Goal: Communication & Community: Answer question/provide support

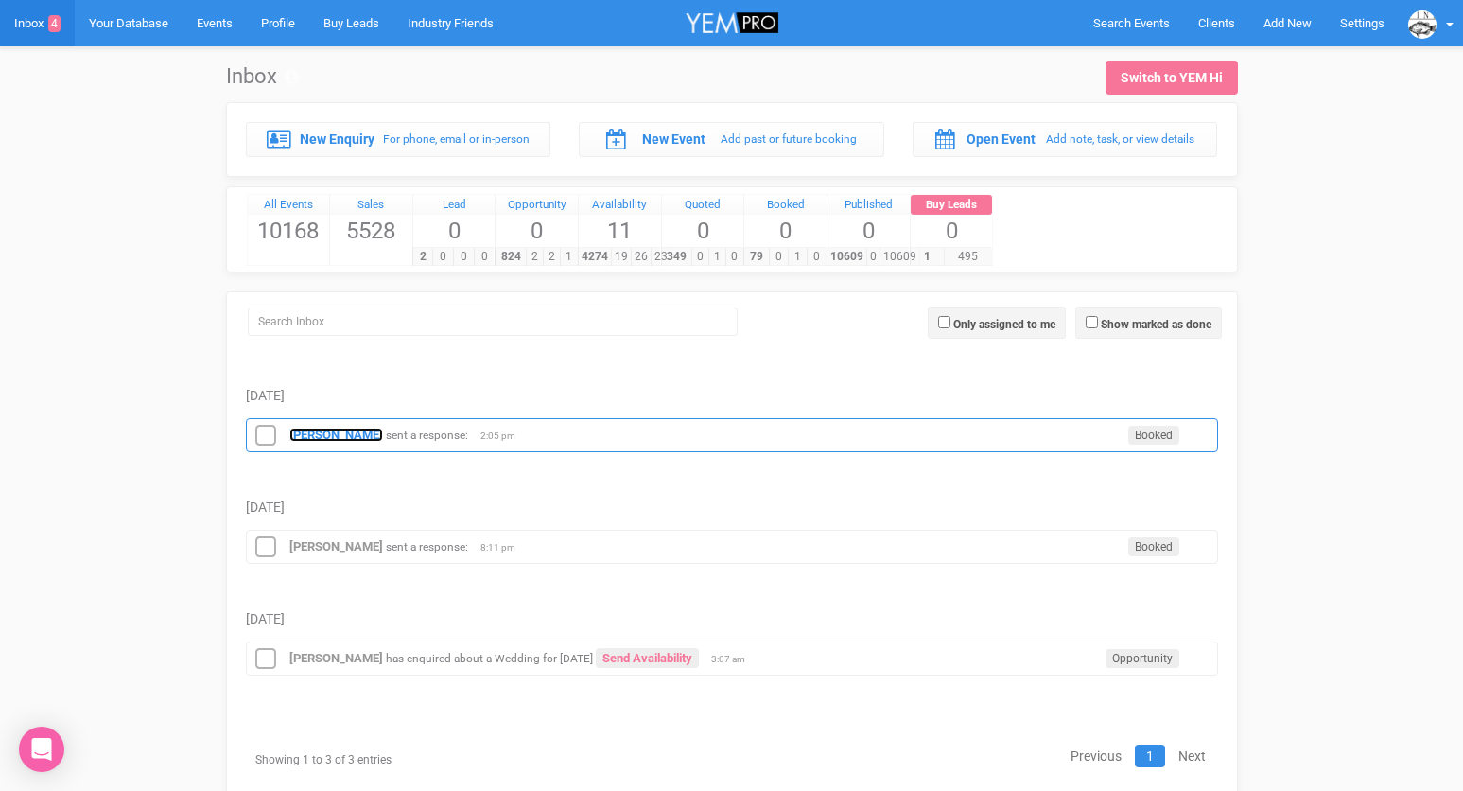
click at [329, 430] on strong "[PERSON_NAME]" at bounding box center [336, 434] width 94 height 14
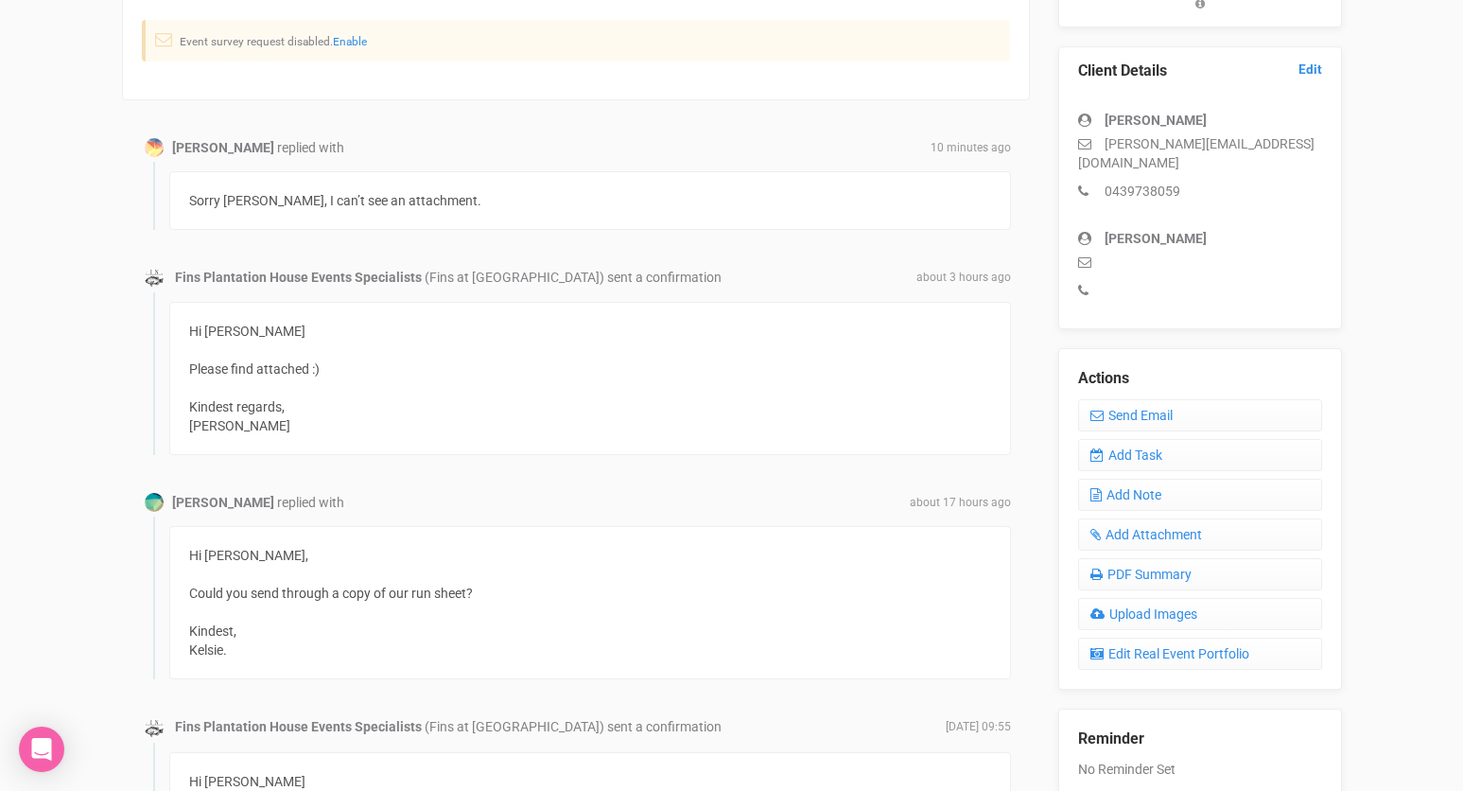
scroll to position [549, 0]
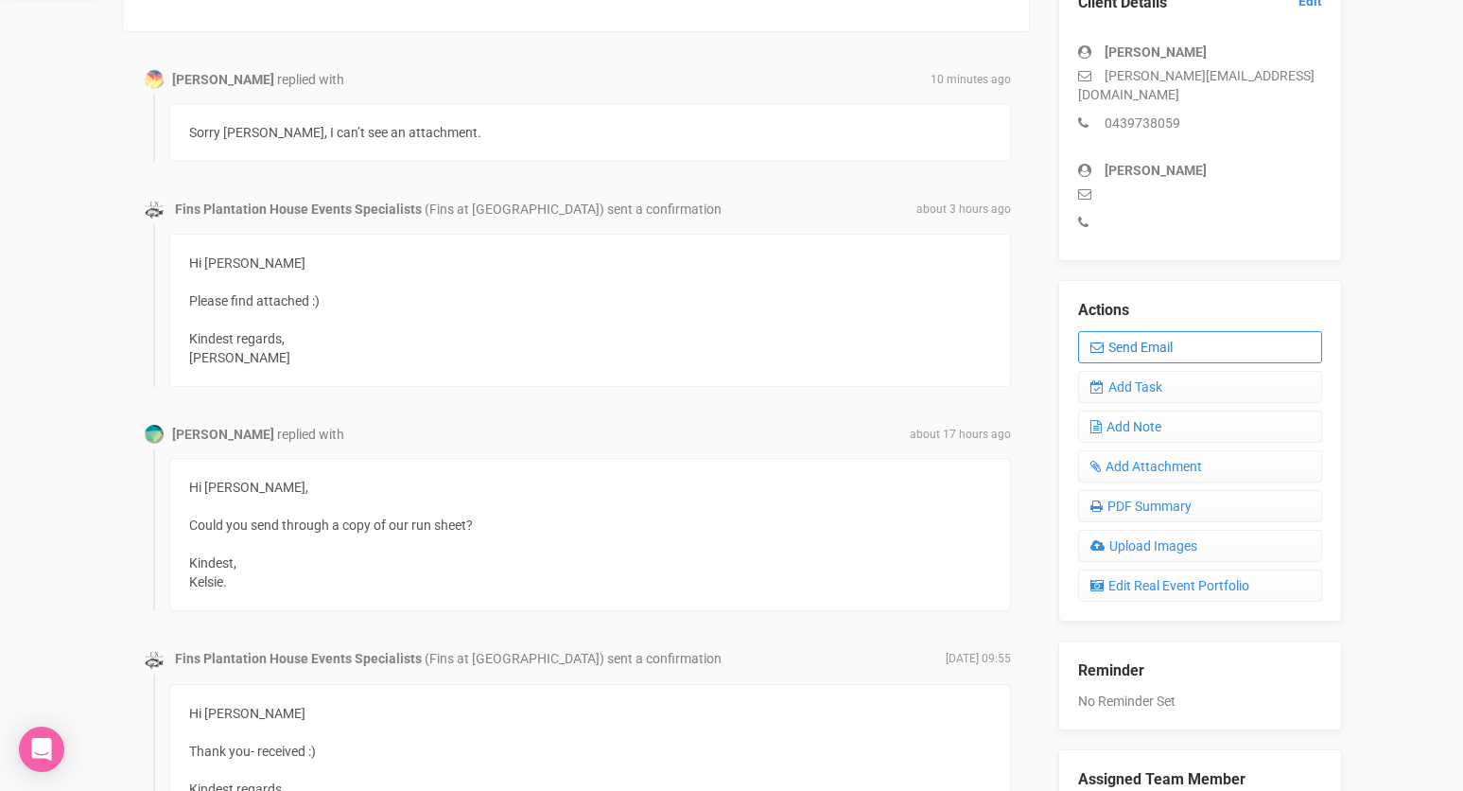
click at [1172, 331] on link "Send Email" at bounding box center [1200, 347] width 244 height 32
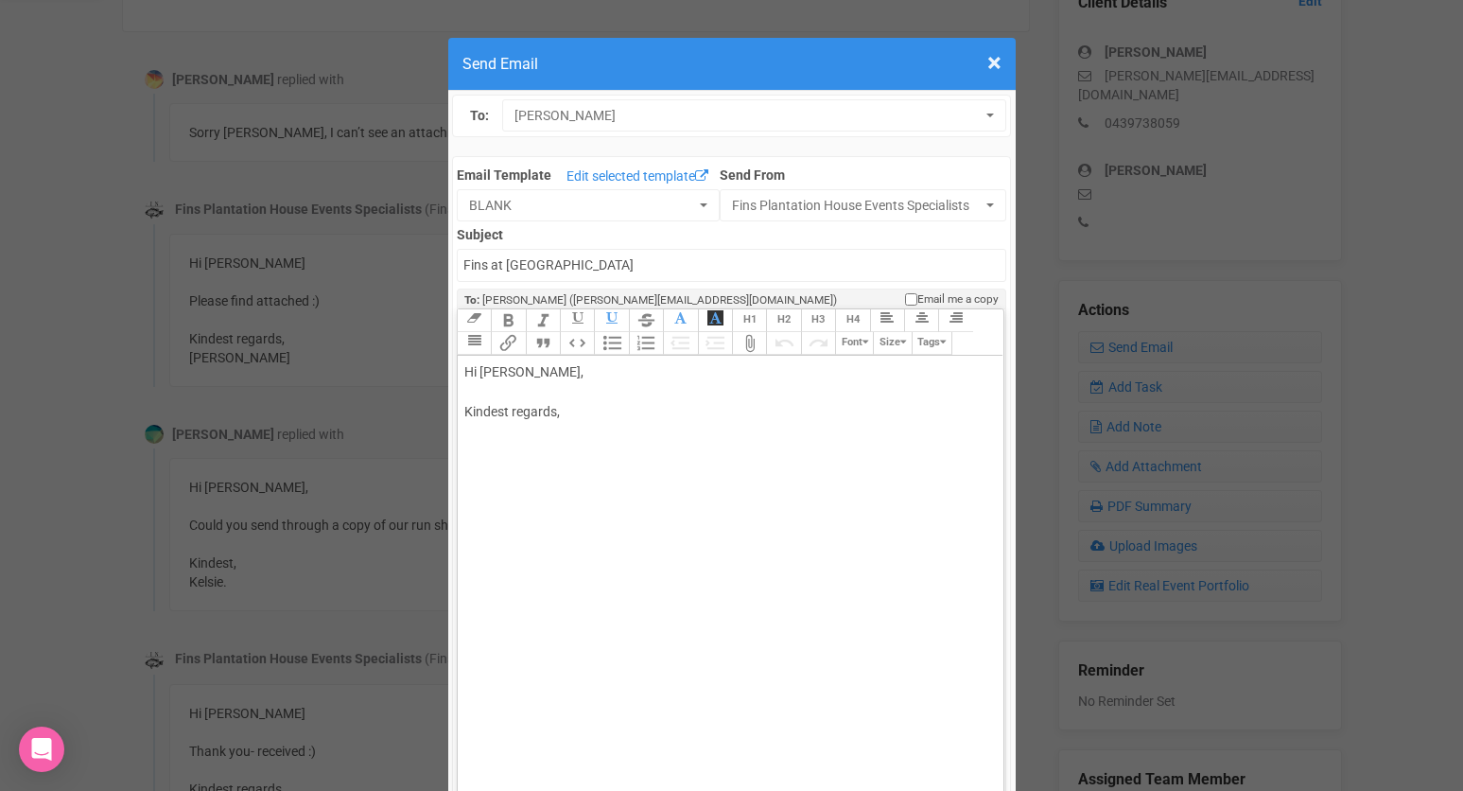
click at [750, 340] on button "Attach Files" at bounding box center [749, 343] width 34 height 23
drag, startPoint x: 567, startPoint y: 468, endPoint x: 458, endPoint y: 426, distance: 117.7
click at [458, 426] on trix-editor "﻿ Kelsie final run sheet.docx ﻿ Hi [PERSON_NAME], Kindest regards," at bounding box center [731, 593] width 546 height 475
type trix-editor "<div><figure data-trix-attachment="{&quot;contentType&quot;:&quot;application/v…"
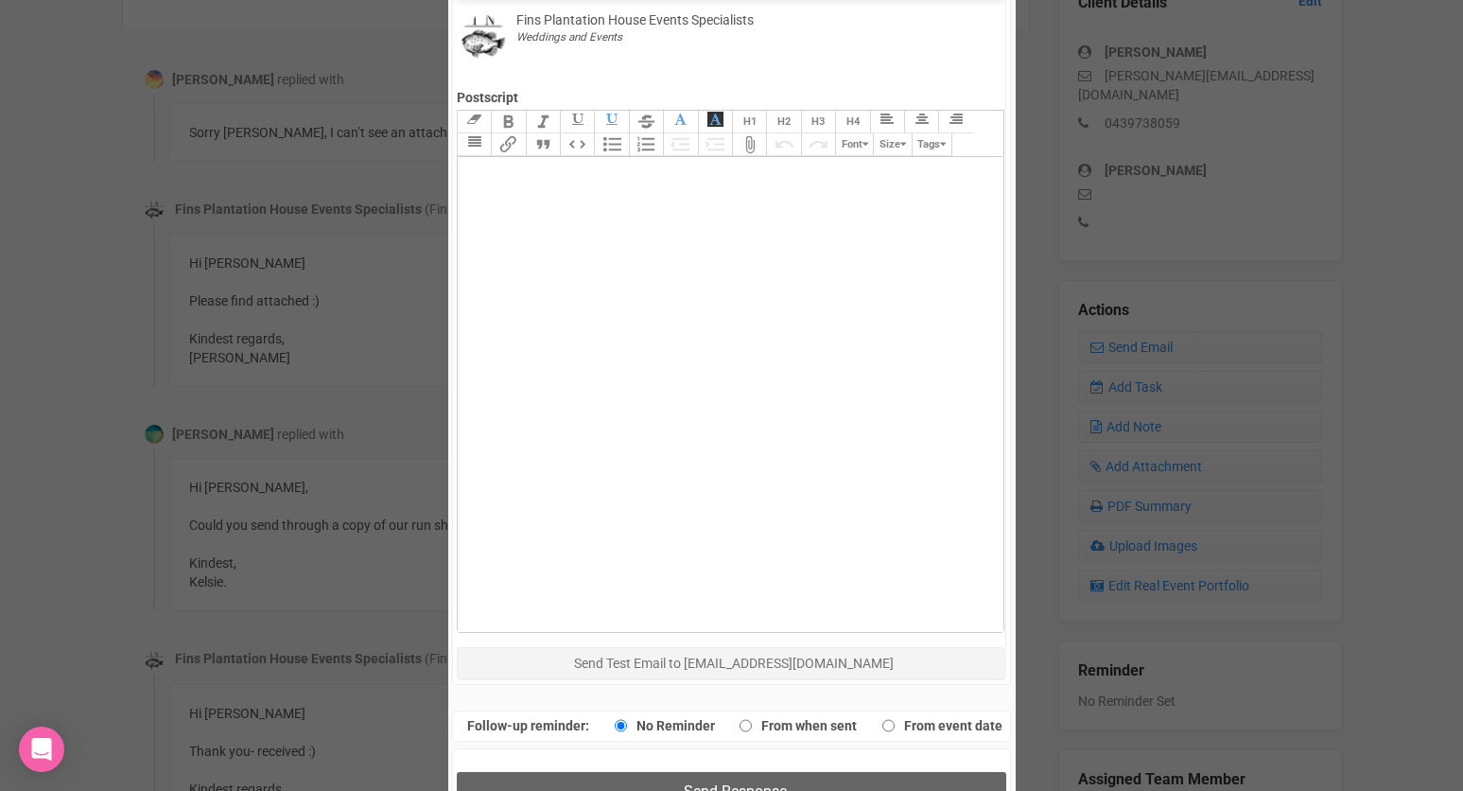
scroll to position [948, 0]
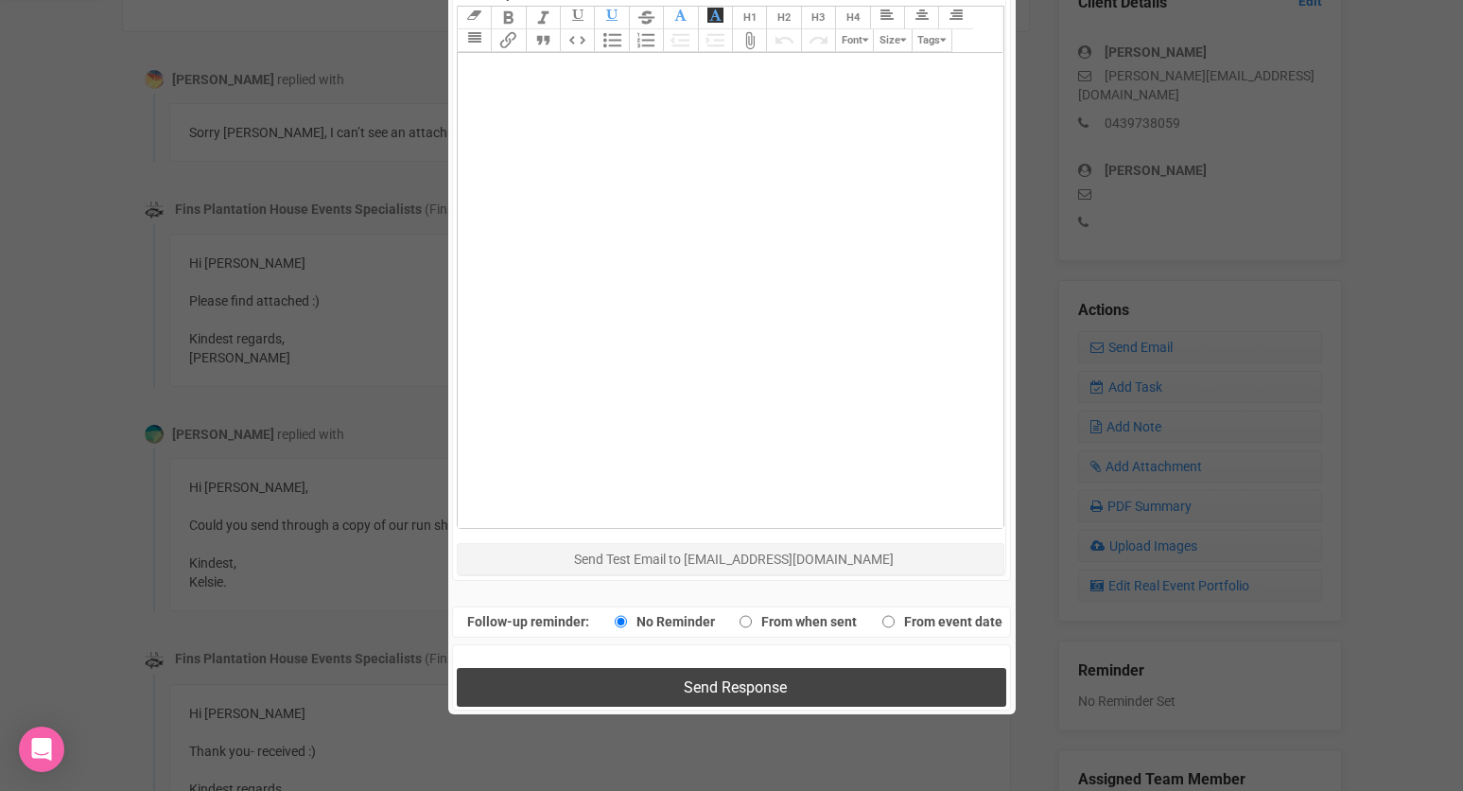
click at [684, 671] on button "Send Response" at bounding box center [731, 687] width 549 height 39
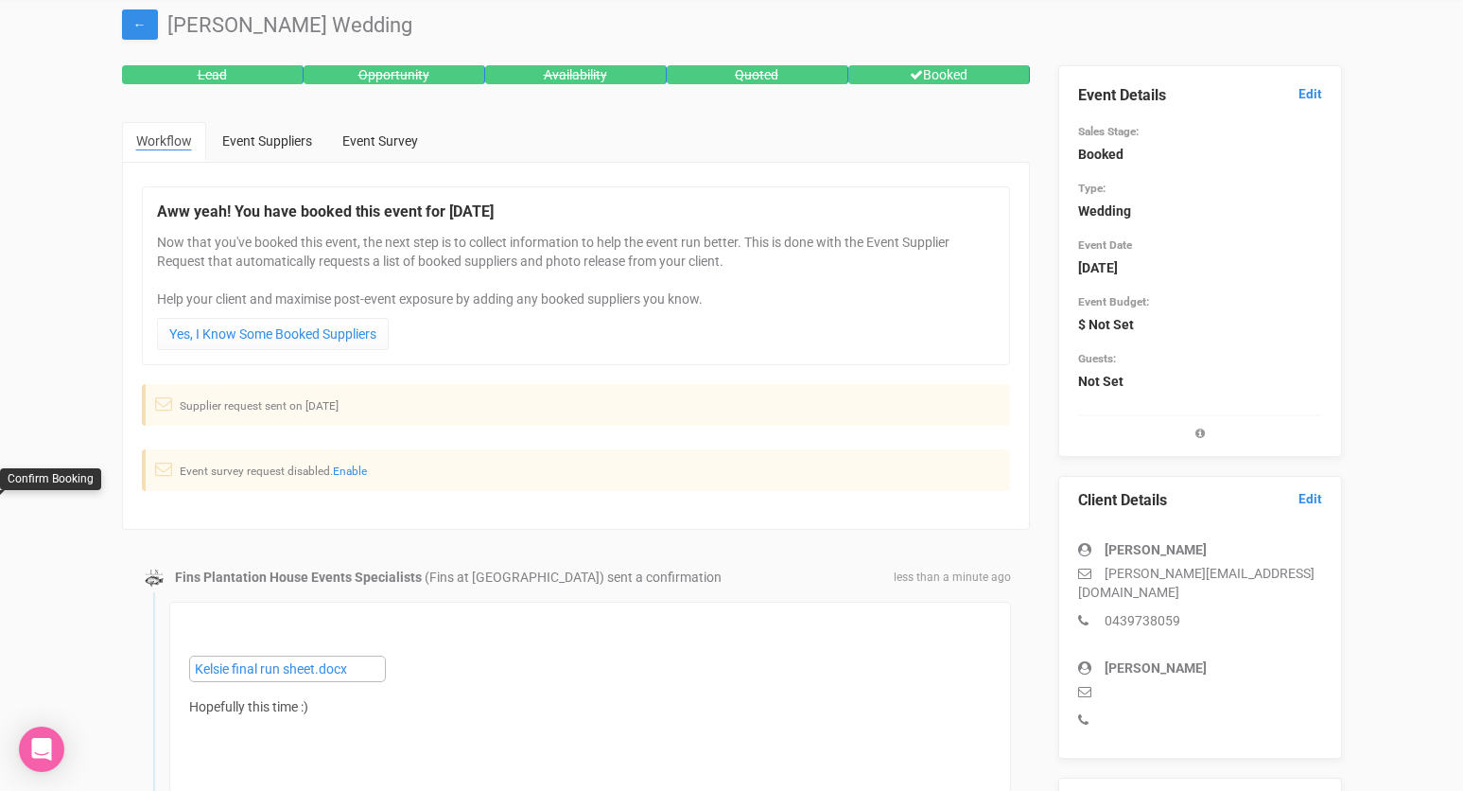
scroll to position [0, 0]
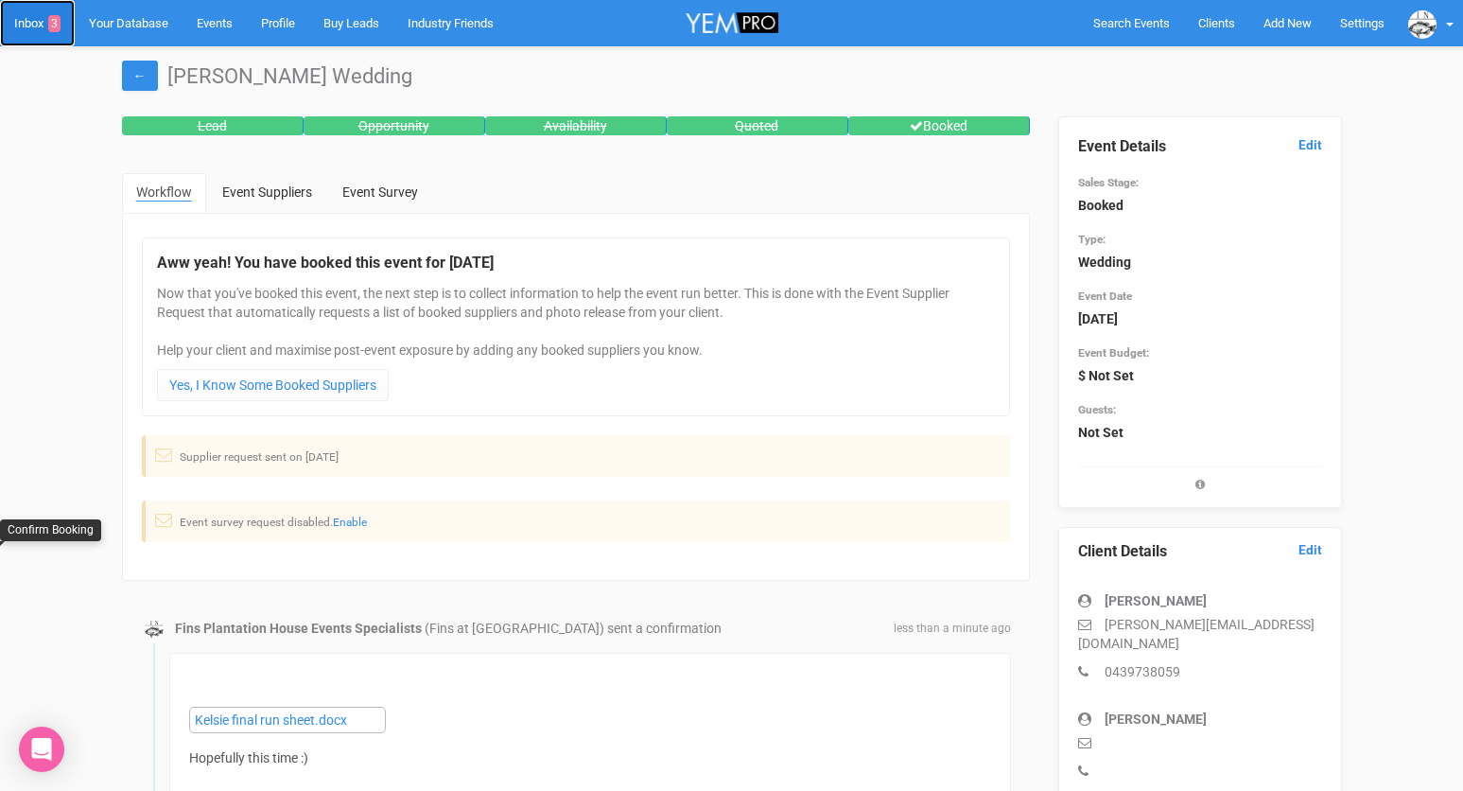
click at [41, 26] on link "Inbox 3" at bounding box center [37, 23] width 75 height 46
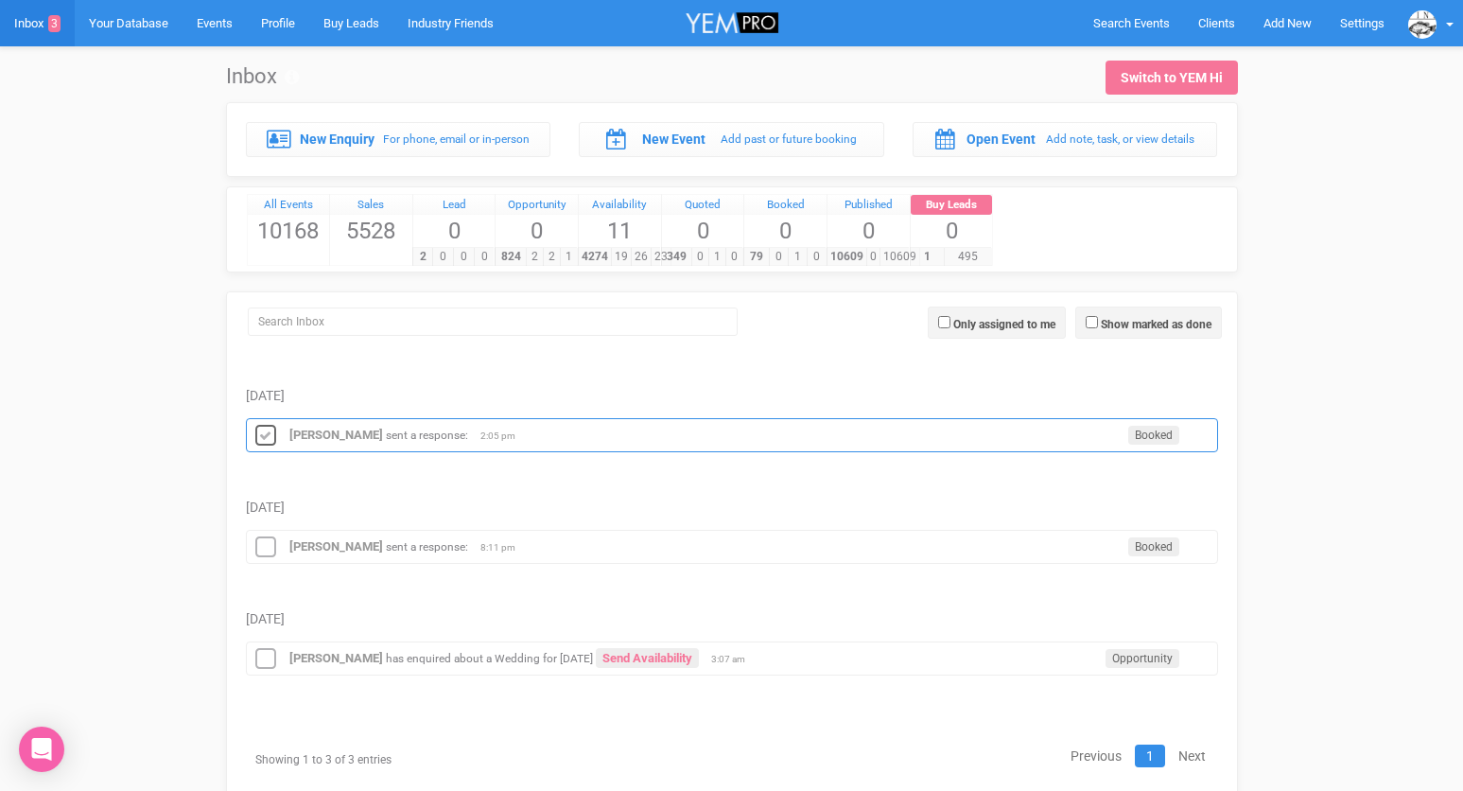
click at [267, 439] on icon at bounding box center [266, 436] width 28 height 25
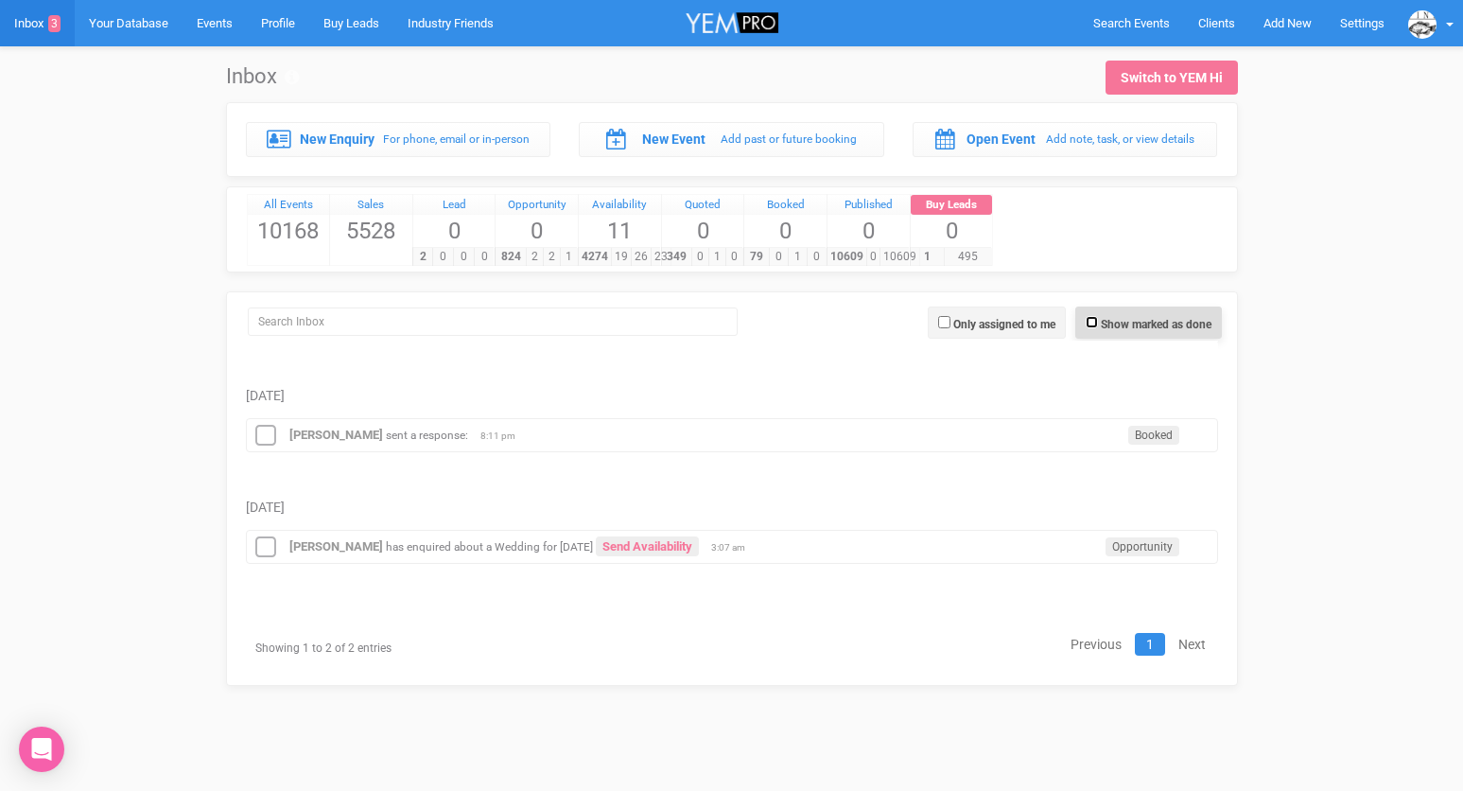
click at [1088, 320] on input "Show marked as done" at bounding box center [1092, 322] width 12 height 12
checkbox input "true"
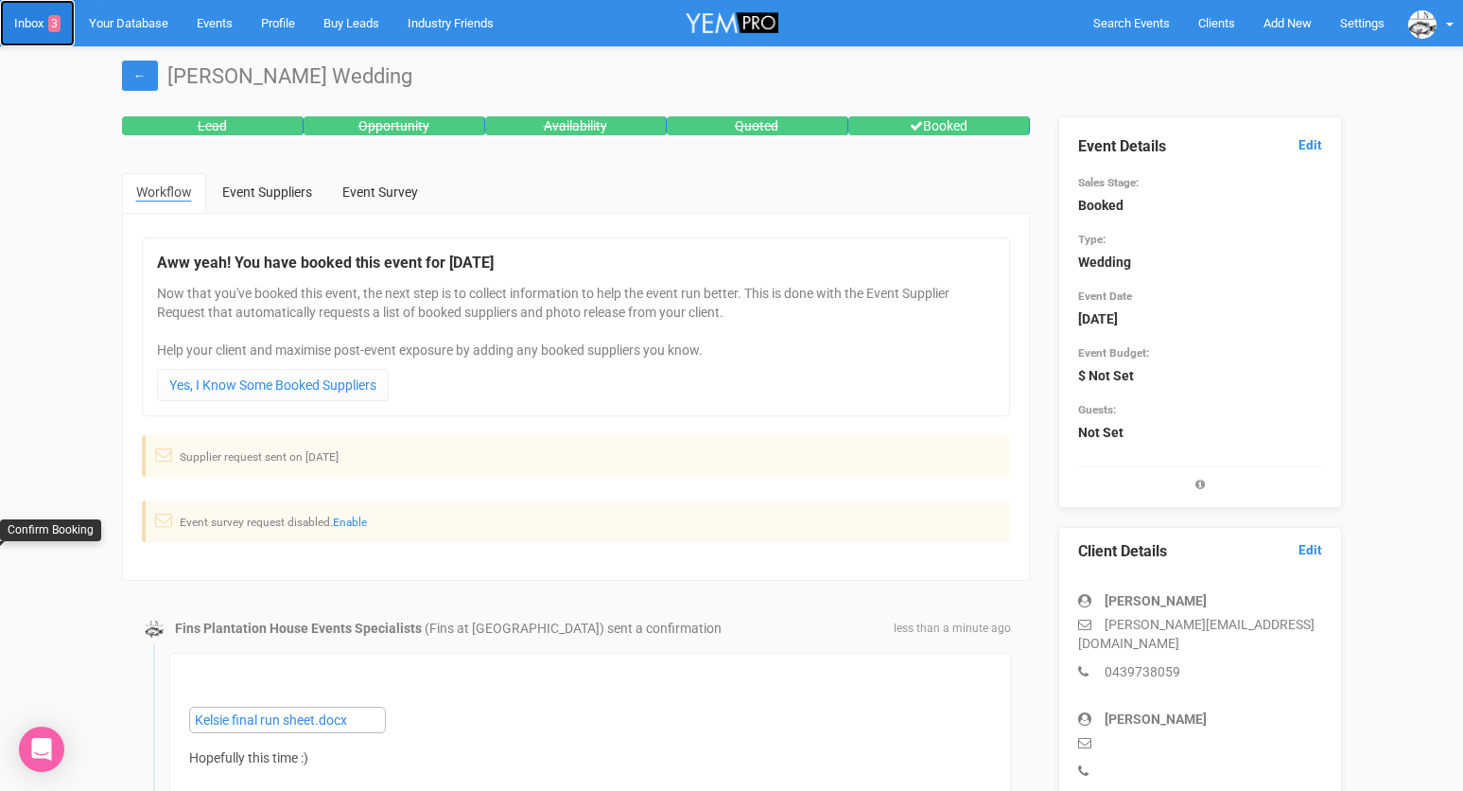
click at [36, 20] on link "Inbox 3" at bounding box center [37, 23] width 75 height 46
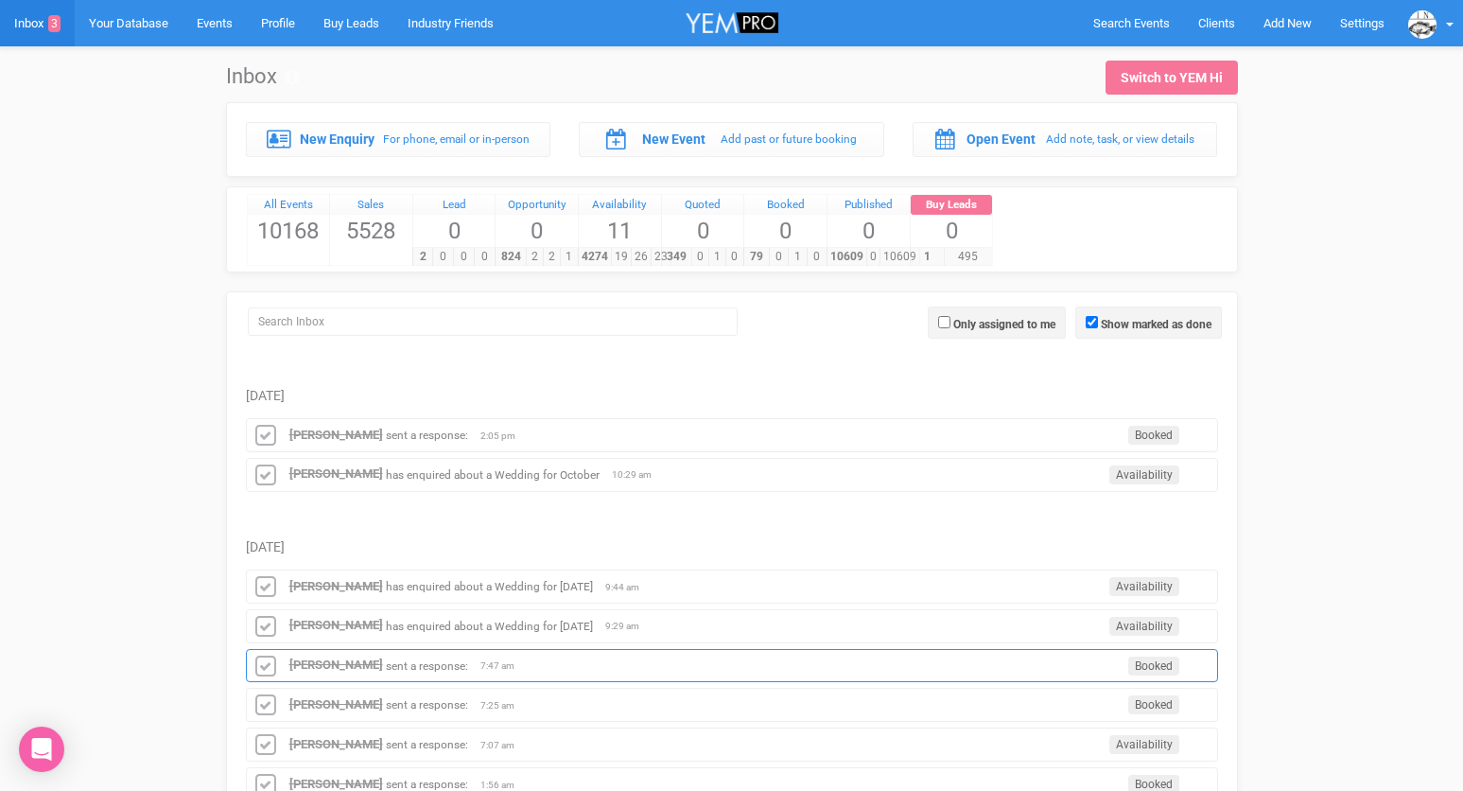
click at [309, 674] on div "[PERSON_NAME] sent a response: Booked 7:47 am" at bounding box center [732, 666] width 972 height 34
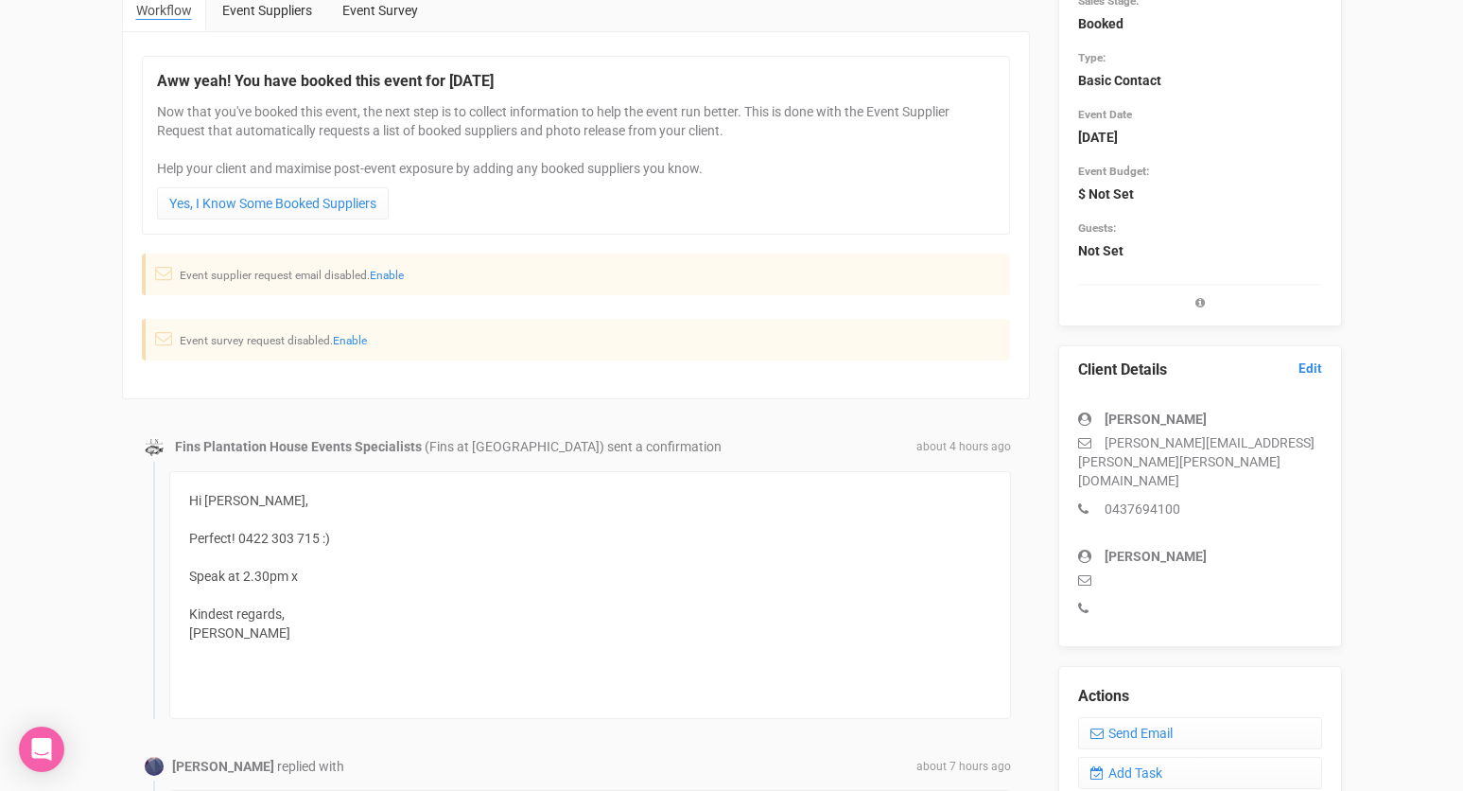
scroll to position [344, 0]
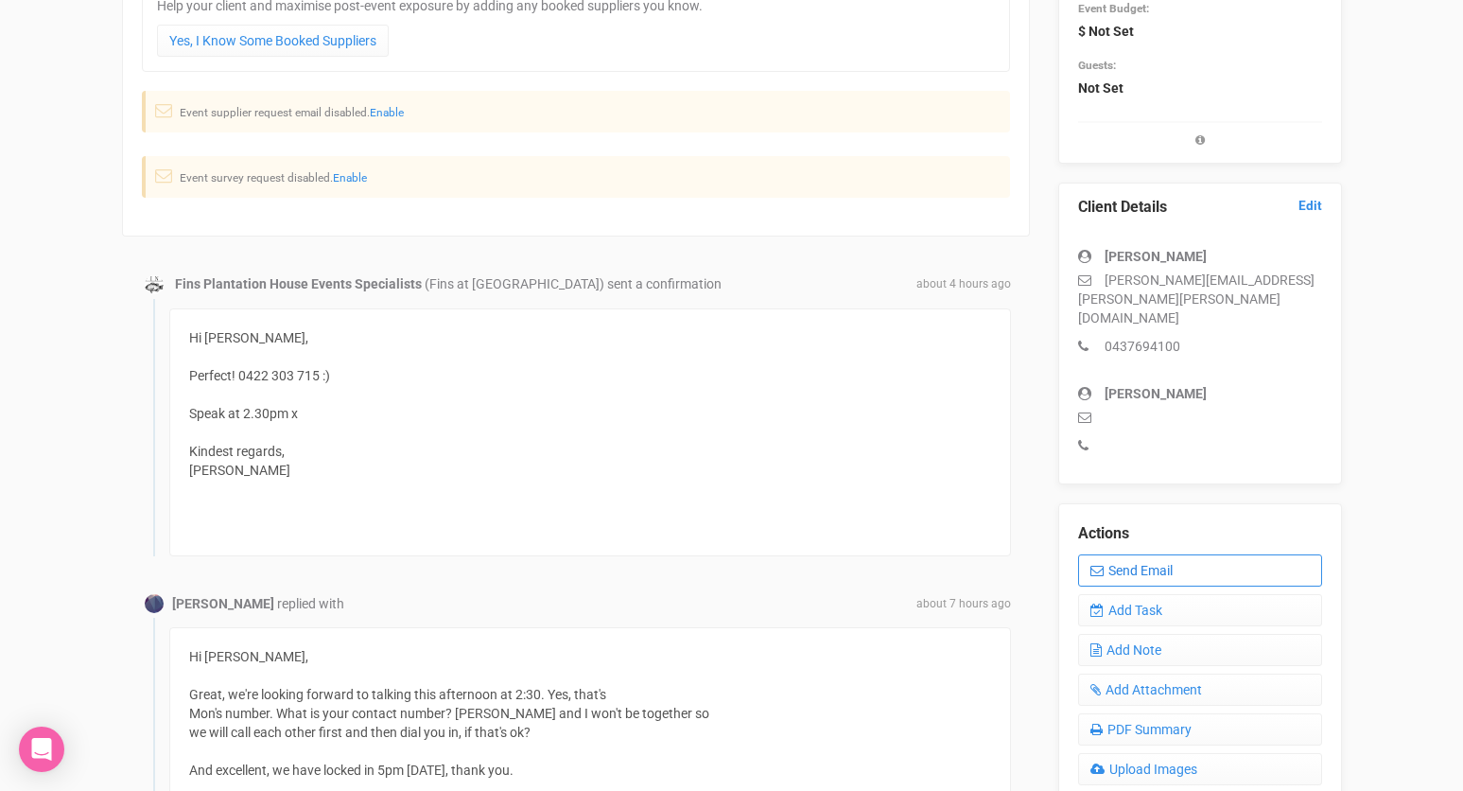
click at [1132, 554] on link "Send Email" at bounding box center [1200, 570] width 244 height 32
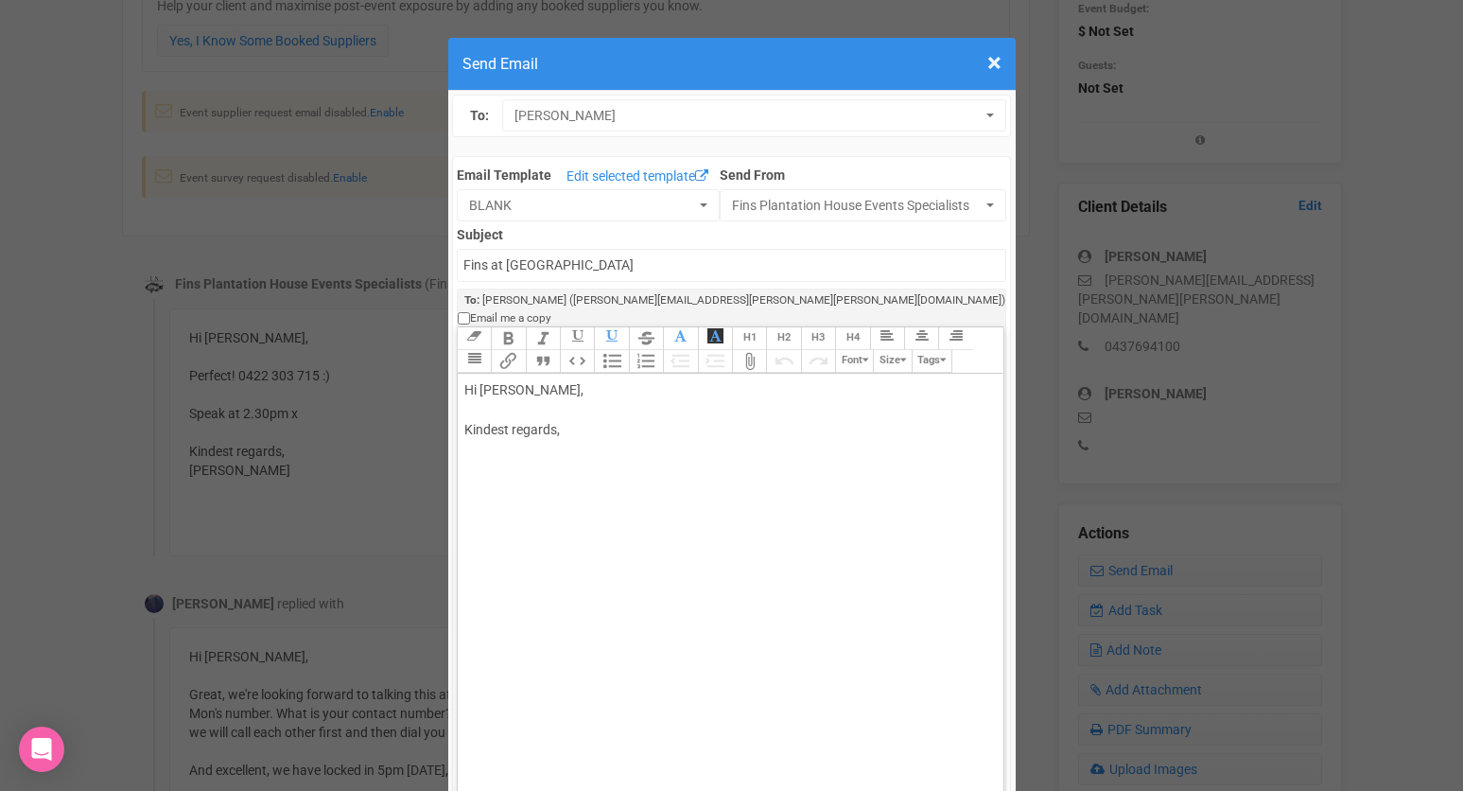
click at [582, 388] on div "Hi [PERSON_NAME], Kindest regards," at bounding box center [727, 429] width 526 height 99
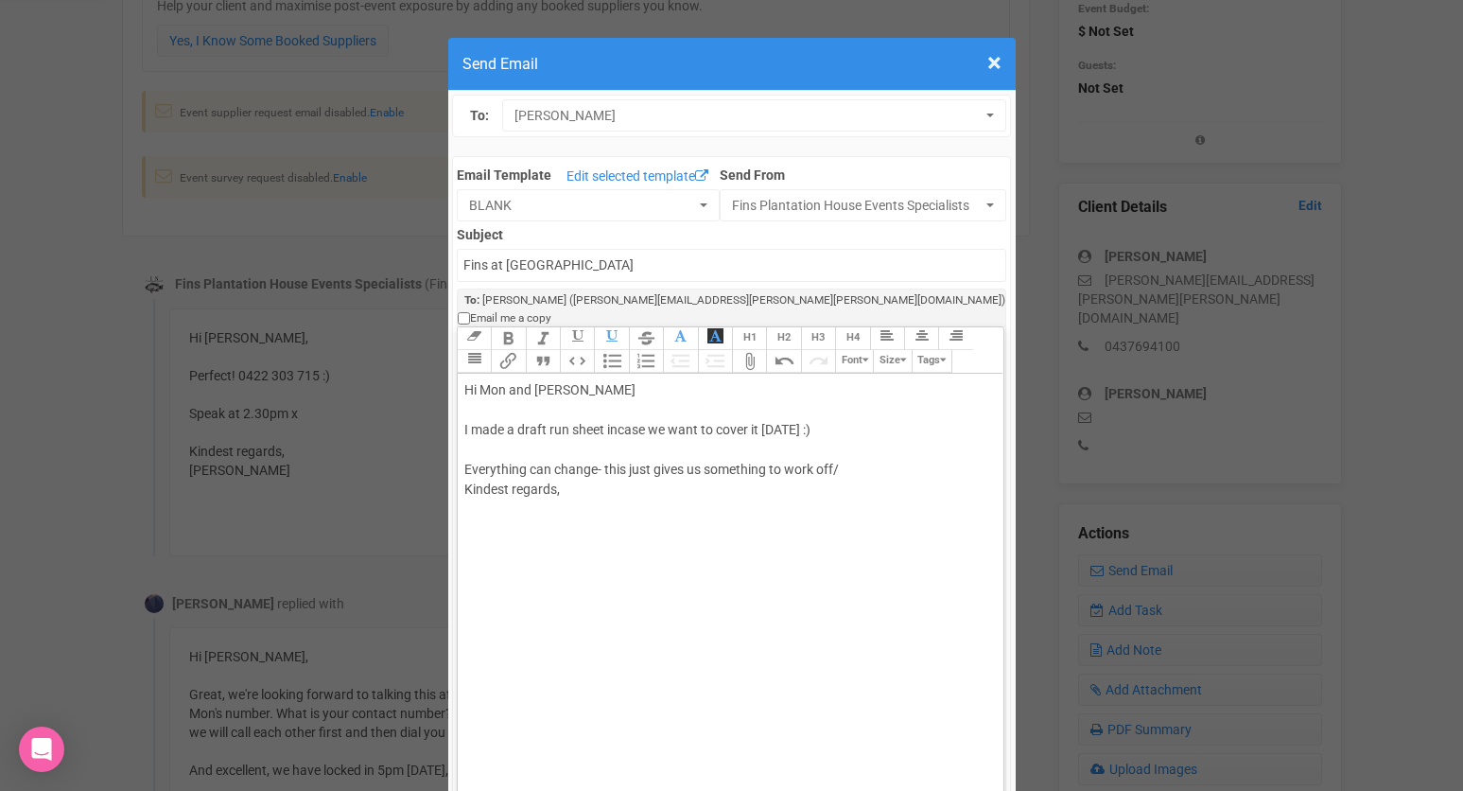
click at [844, 452] on div "Hi [PERSON_NAME] and [PERSON_NAME] made a draft run sheet incase we want to cov…" at bounding box center [727, 459] width 526 height 159
click at [786, 554] on div "Hi [PERSON_NAME] and [PERSON_NAME] made a draft run sheet incase we want to cov…" at bounding box center [727, 499] width 526 height 238
type trix-editor "<div>Hi [PERSON_NAME] and [PERSON_NAME]<br><br>I made a draft run sheet incase …"
click at [749, 350] on button "Attach Files" at bounding box center [749, 361] width 34 height 23
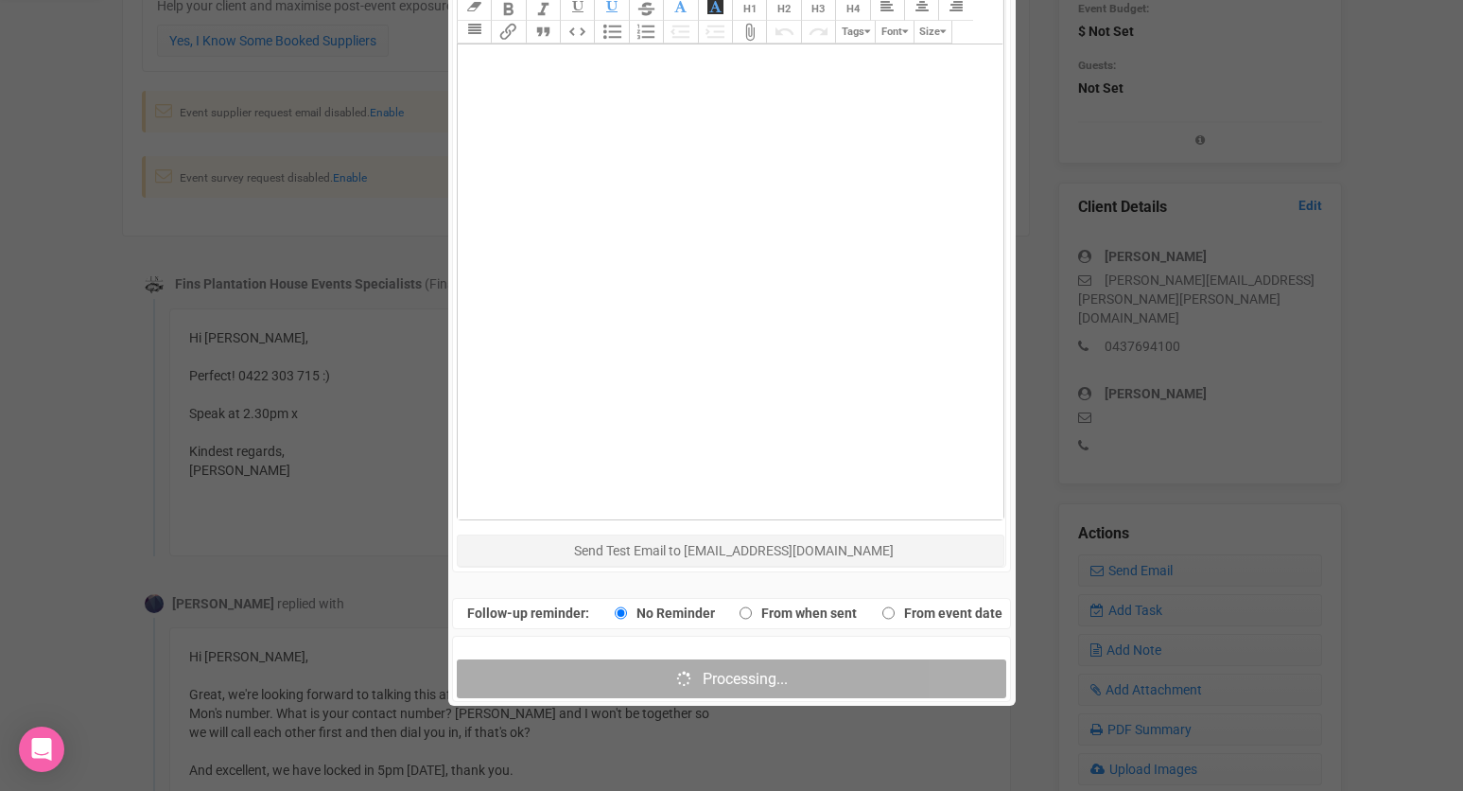
scroll to position [992, 0]
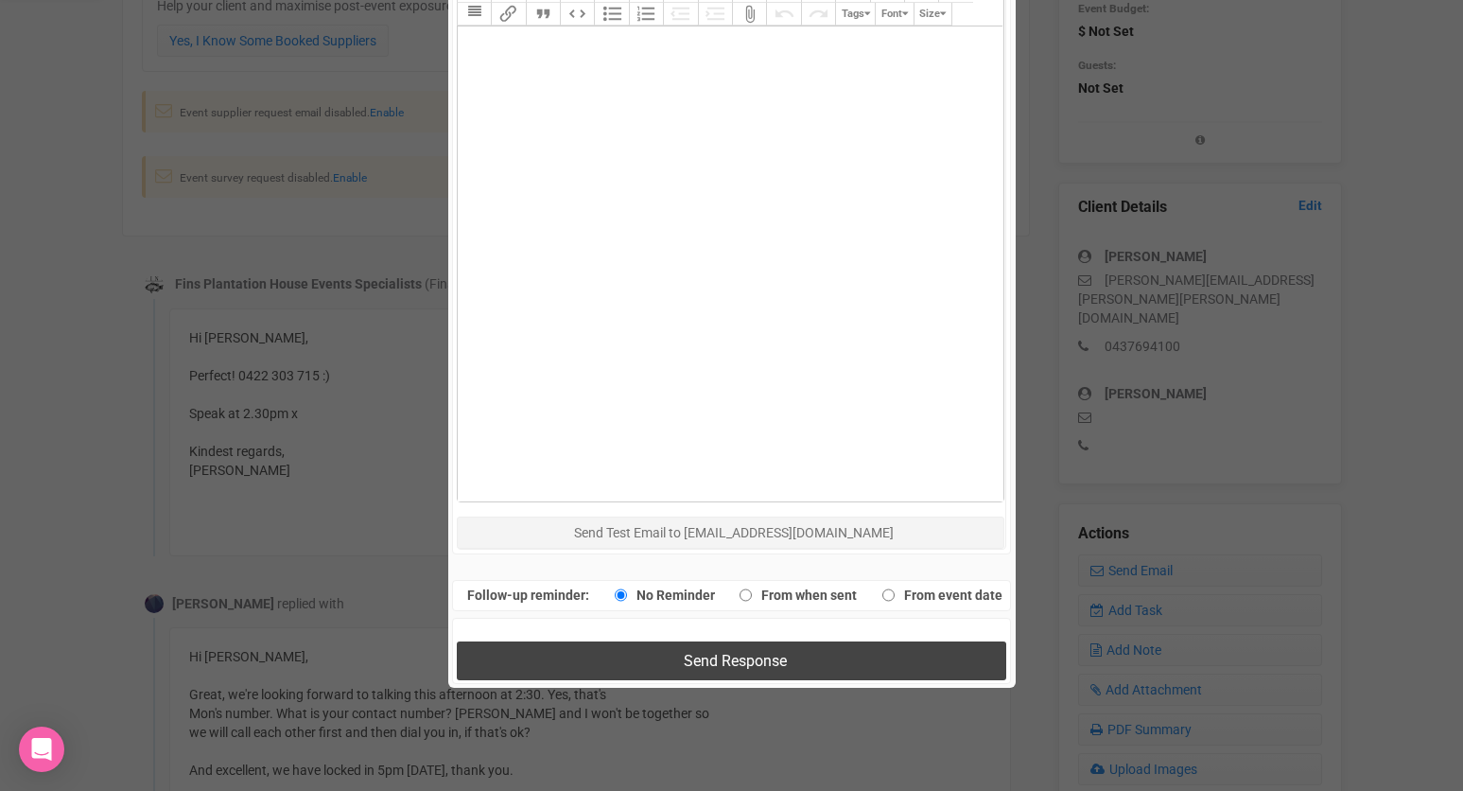
click at [622, 649] on button "Send Response" at bounding box center [731, 660] width 549 height 39
